Goal: Transaction & Acquisition: Purchase product/service

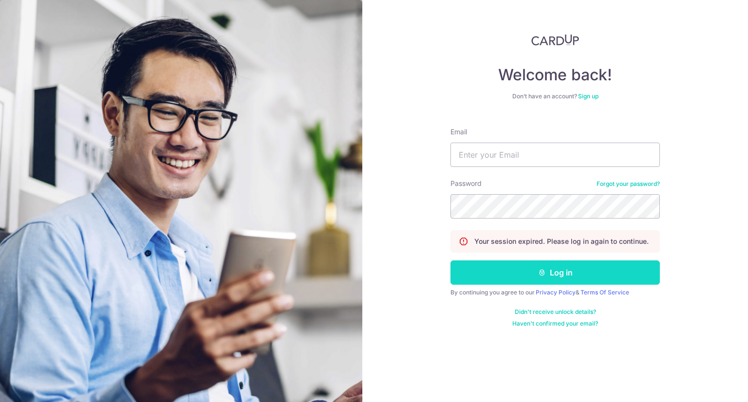
type input "samarthkhatry@gmail.com"
click at [510, 278] on button "Log in" at bounding box center [554, 273] width 209 height 24
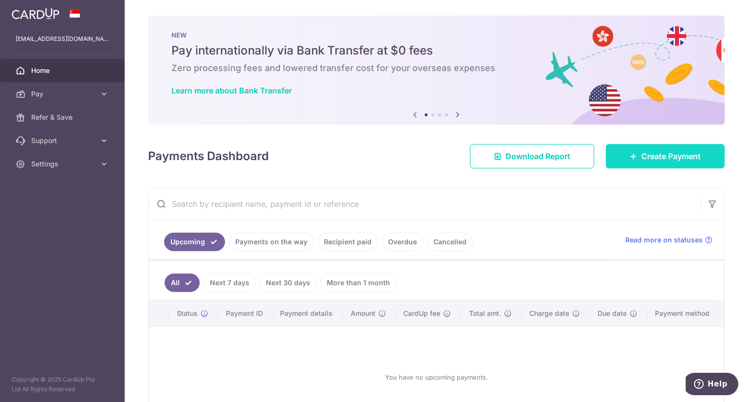
click at [669, 149] on link "Create Payment" at bounding box center [665, 156] width 119 height 24
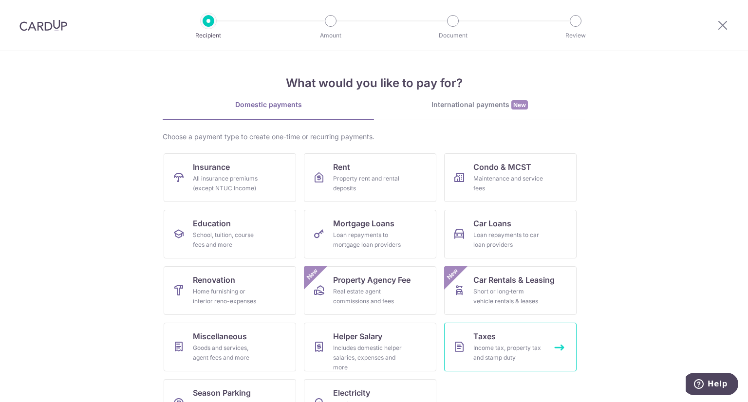
click at [493, 342] on link "Taxes Income tax, property tax and stamp duty" at bounding box center [510, 347] width 132 height 49
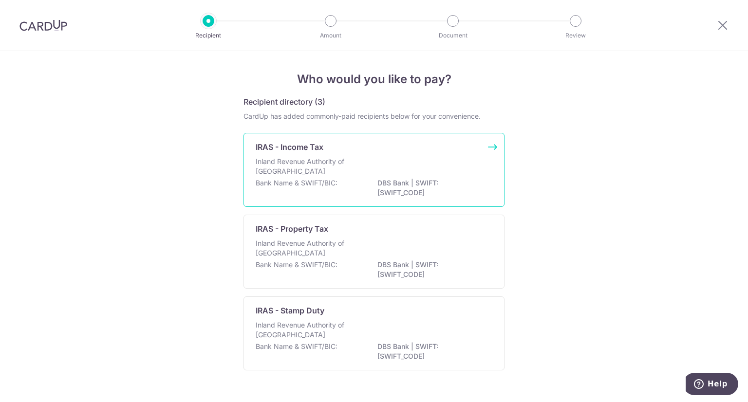
click at [361, 182] on div "Bank Name & SWIFT/BIC: DBS Bank | SWIFT: [SWIFT_CODE]" at bounding box center [374, 188] width 237 height 20
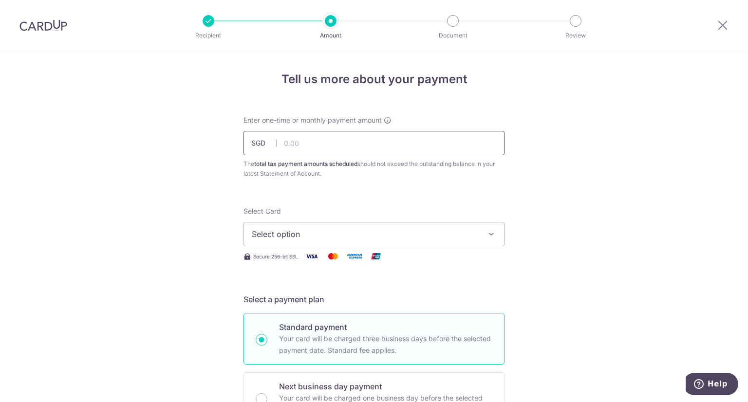
click at [308, 139] on input "text" at bounding box center [373, 143] width 261 height 24
type input "850.00"
click at [303, 237] on span "Select option" at bounding box center [365, 234] width 227 height 12
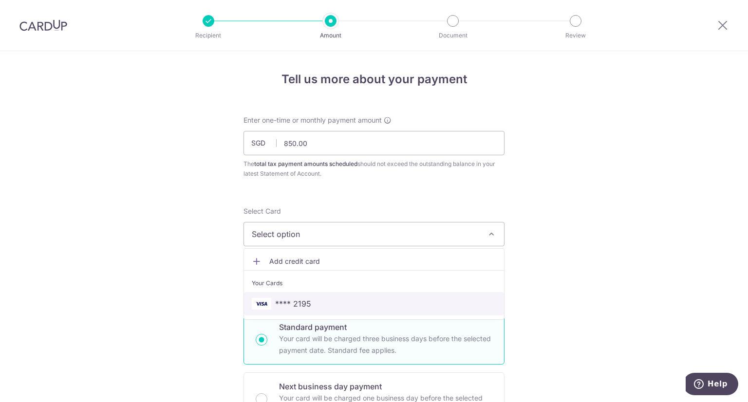
drag, startPoint x: 299, startPoint y: 301, endPoint x: 327, endPoint y: 292, distance: 29.4
click at [299, 301] on span "**** 2195" at bounding box center [293, 304] width 36 height 12
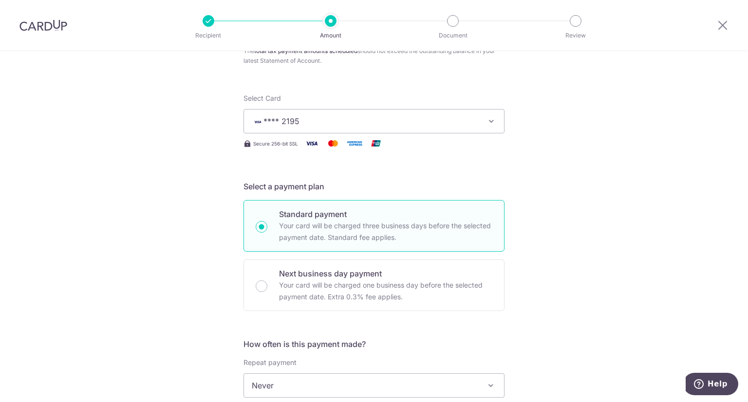
scroll to position [142, 0]
